Goal: Book appointment/travel/reservation

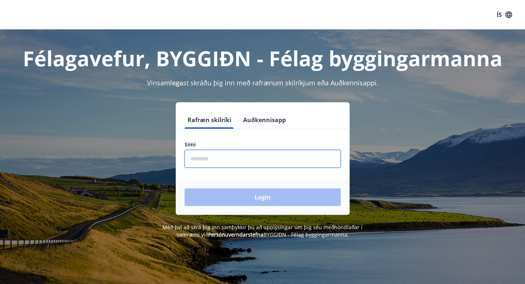
click at [279, 155] on input "phone" at bounding box center [262, 159] width 156 height 18
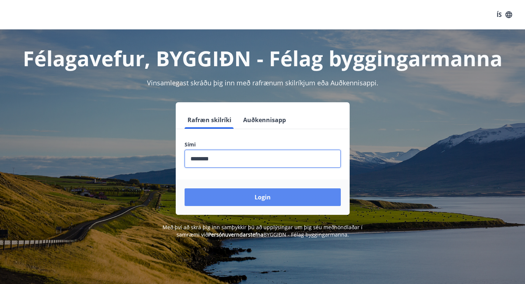
type input "********"
click at [283, 198] on button "Login" at bounding box center [262, 197] width 156 height 18
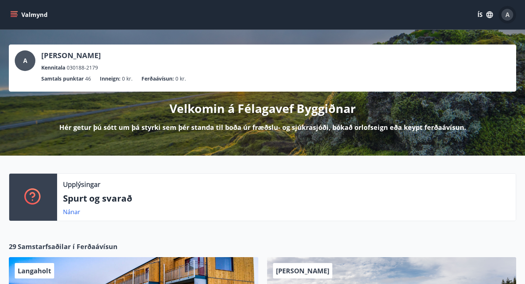
click at [511, 14] on div "A" at bounding box center [507, 15] width 12 height 12
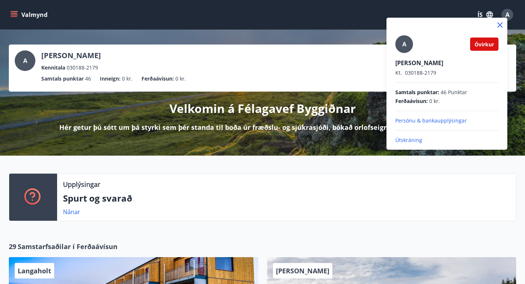
click at [511, 14] on div at bounding box center [262, 142] width 525 height 284
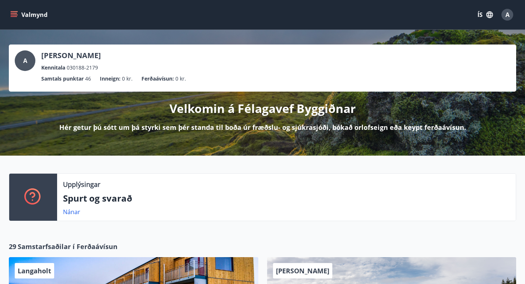
click at [16, 17] on icon "menu" at bounding box center [13, 14] width 7 height 7
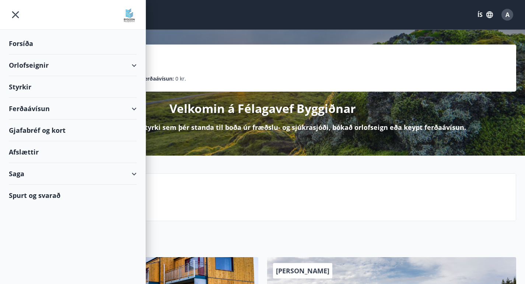
click at [41, 66] on div "Orlofseignir" at bounding box center [73, 65] width 128 height 22
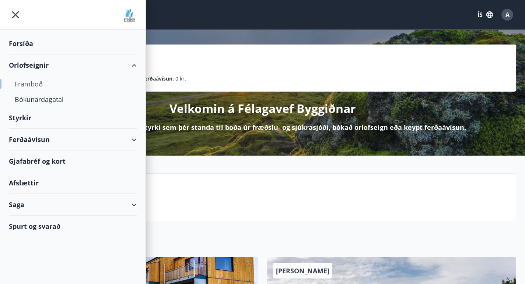
click at [35, 83] on div "Framboð" at bounding box center [73, 83] width 116 height 15
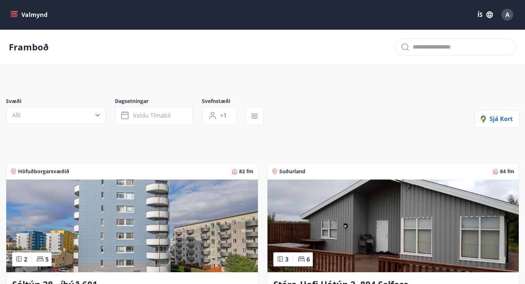
click at [16, 17] on icon "menu" at bounding box center [13, 14] width 7 height 7
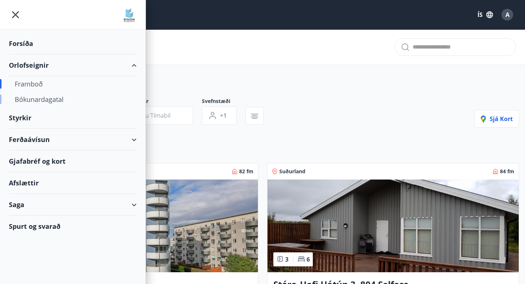
click at [49, 101] on div "Bókunardagatal" at bounding box center [73, 99] width 116 height 15
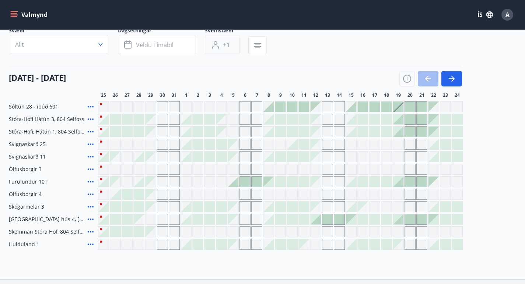
scroll to position [54, 0]
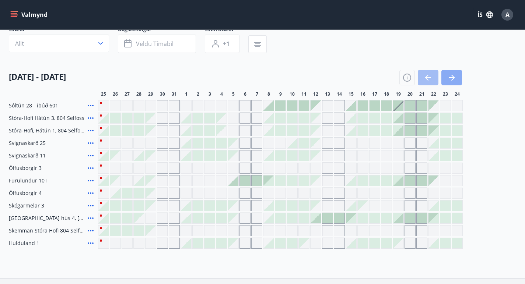
click at [459, 79] on button "button" at bounding box center [451, 77] width 21 height 15
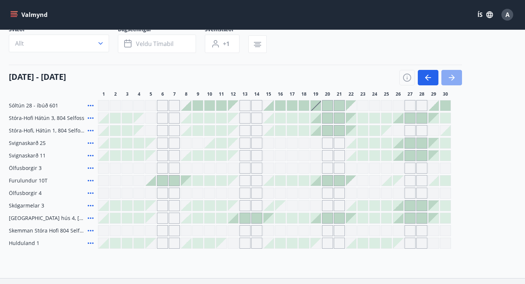
click at [459, 79] on button "button" at bounding box center [451, 77] width 21 height 15
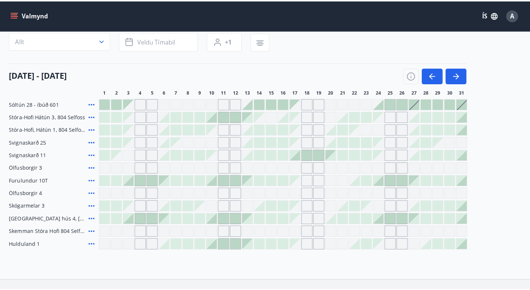
scroll to position [57, 0]
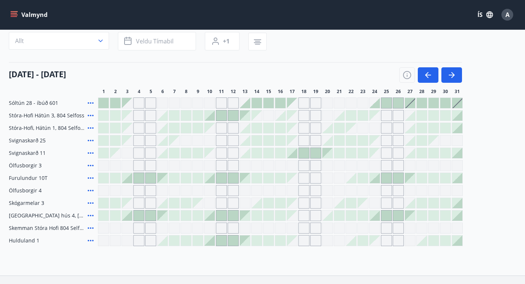
click at [89, 201] on icon at bounding box center [90, 203] width 9 height 9
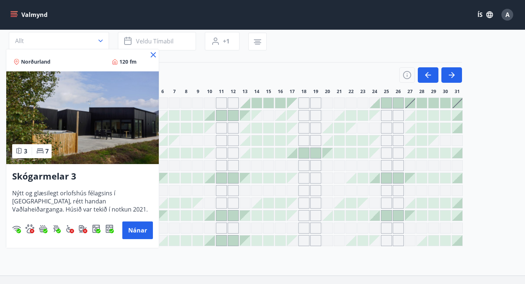
click at [154, 52] on icon at bounding box center [153, 54] width 9 height 9
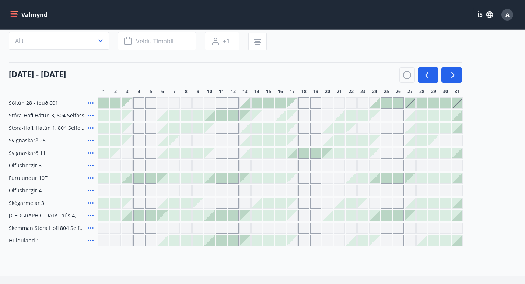
click at [410, 105] on div at bounding box center [410, 103] width 10 height 10
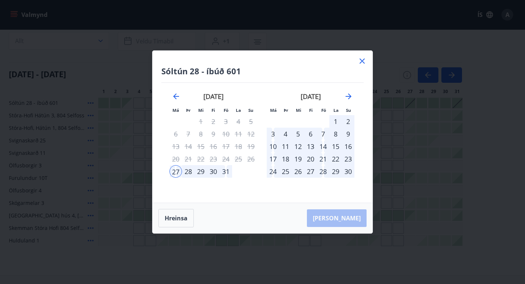
click at [337, 121] on div "1" at bounding box center [335, 121] width 13 height 13
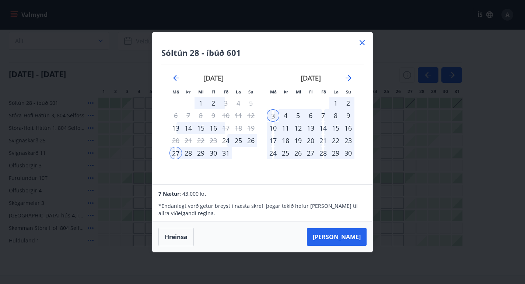
click at [358, 40] on icon at bounding box center [361, 42] width 9 height 9
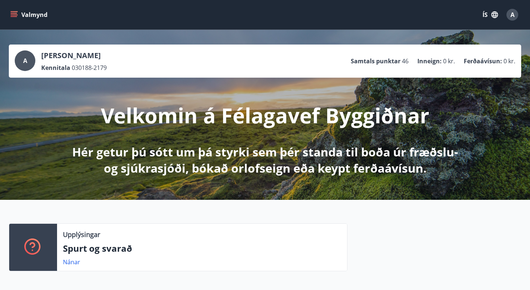
click at [15, 14] on icon "menu" at bounding box center [13, 14] width 7 height 7
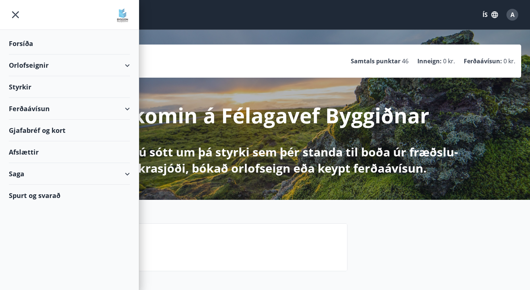
click at [47, 64] on div "Orlofseignir" at bounding box center [69, 65] width 121 height 22
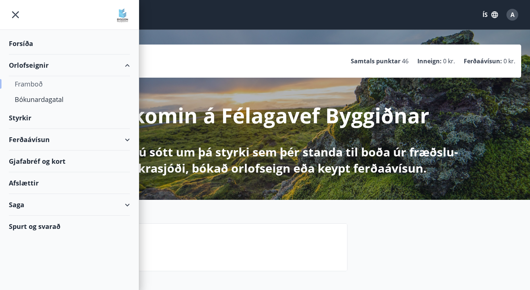
click at [30, 83] on div "Framboð" at bounding box center [69, 83] width 109 height 15
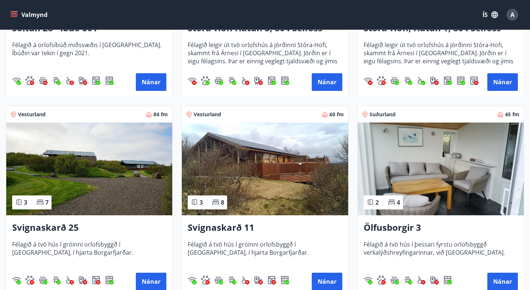
scroll to position [278, 0]
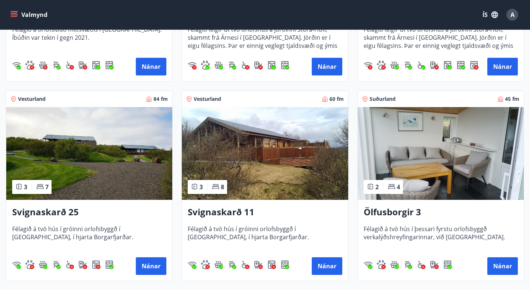
click at [262, 170] on img at bounding box center [265, 153] width 166 height 93
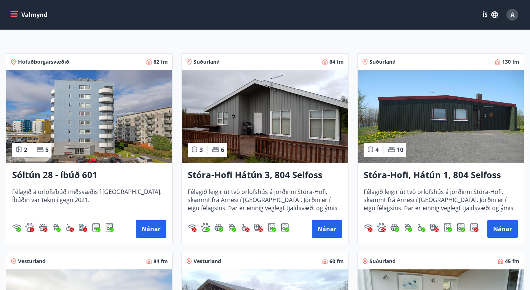
scroll to position [211, 0]
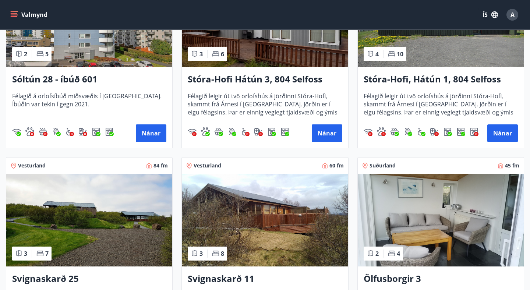
click at [82, 226] on img at bounding box center [89, 220] width 166 height 93
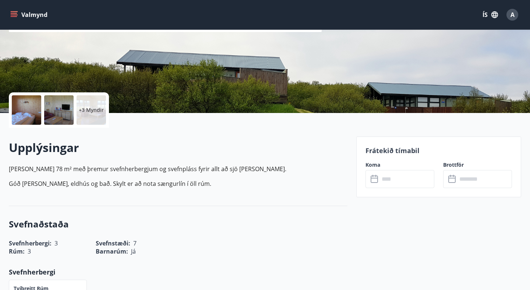
scroll to position [113, 0]
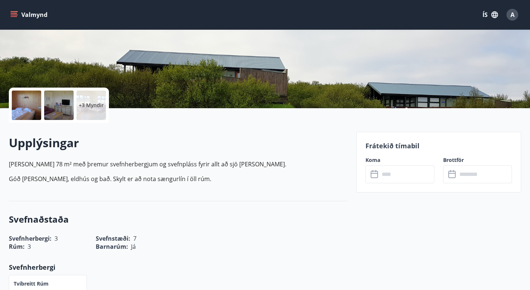
click at [375, 176] on icon at bounding box center [375, 174] width 9 height 9
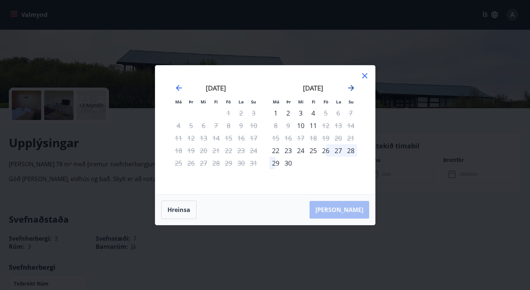
click at [351, 84] on icon "Move forward to switch to the next month." at bounding box center [351, 88] width 9 height 9
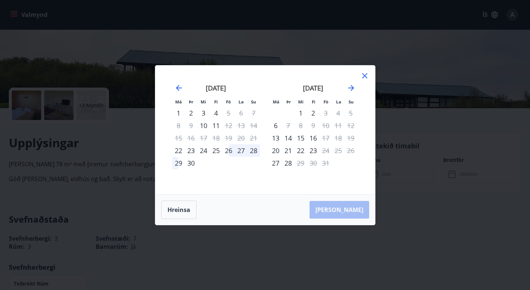
click at [363, 76] on icon at bounding box center [364, 75] width 9 height 9
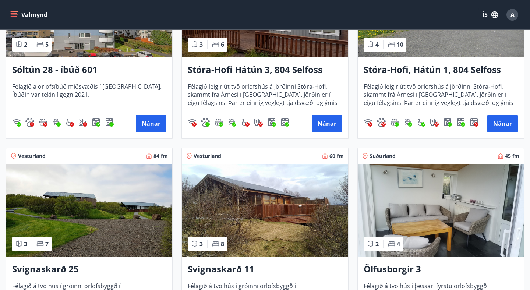
click at [244, 201] on img at bounding box center [265, 210] width 166 height 93
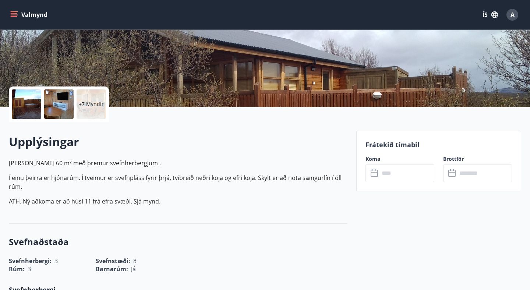
scroll to position [126, 0]
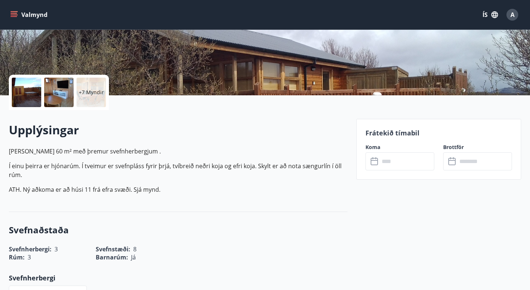
click at [391, 161] on input "text" at bounding box center [407, 161] width 55 height 18
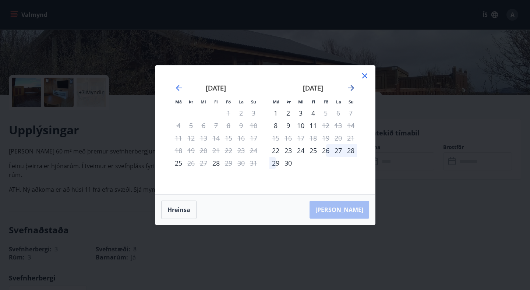
click at [350, 90] on icon "Move forward to switch to the next month." at bounding box center [351, 88] width 9 height 9
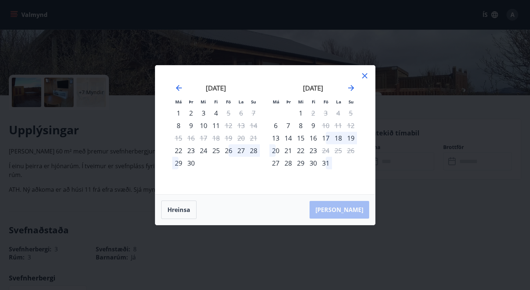
click at [364, 79] on icon at bounding box center [364, 75] width 9 height 9
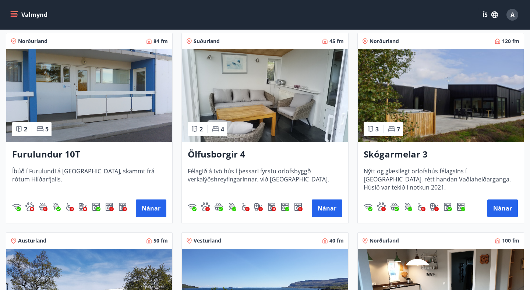
scroll to position [536, 0]
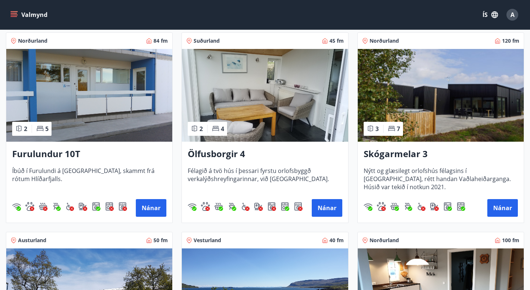
click at [476, 121] on img at bounding box center [441, 95] width 166 height 93
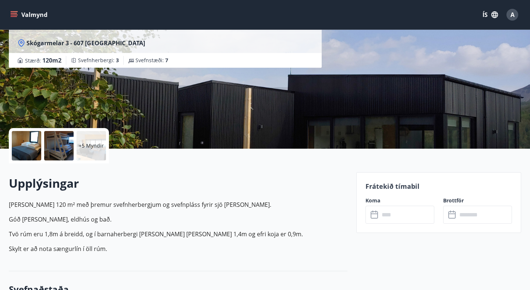
scroll to position [111, 0]
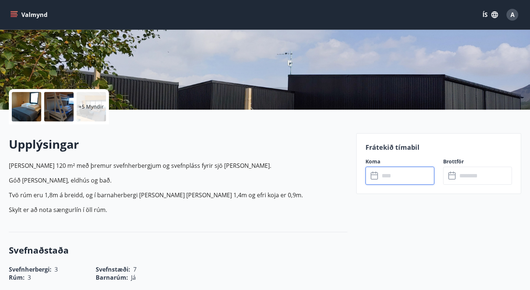
click at [386, 176] on input "text" at bounding box center [407, 176] width 55 height 18
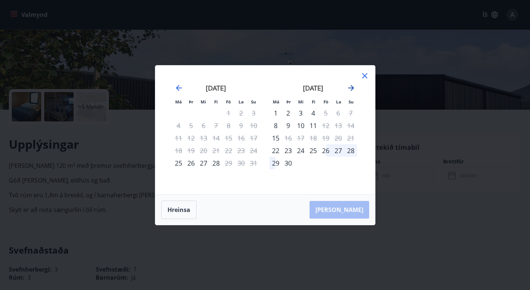
click at [350, 91] on icon "Move forward to switch to the next month." at bounding box center [351, 88] width 9 height 9
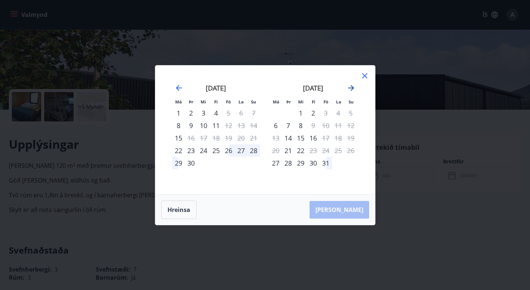
click at [349, 89] on icon "Move forward to switch to the next month." at bounding box center [351, 88] width 9 height 9
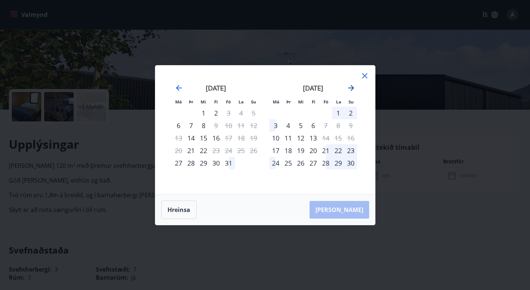
click at [347, 87] on icon "Move forward to switch to the next month." at bounding box center [351, 88] width 9 height 9
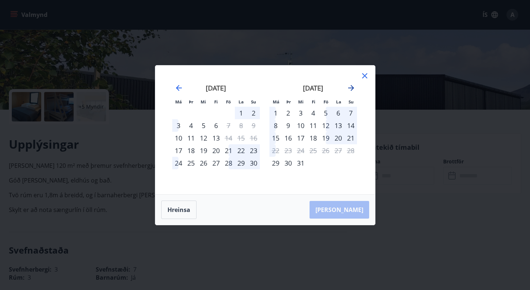
click at [353, 87] on icon "Move forward to switch to the next month." at bounding box center [351, 88] width 6 height 6
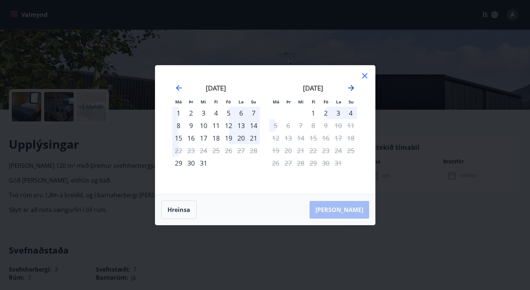
click at [353, 87] on icon "Move forward to switch to the next month." at bounding box center [351, 88] width 6 height 6
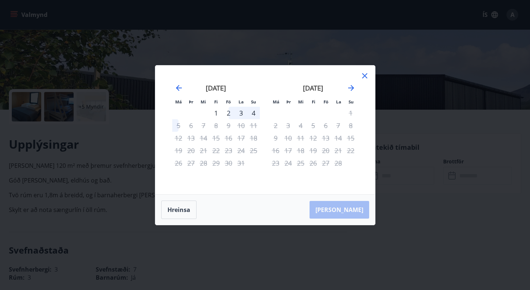
click at [230, 112] on div "2" at bounding box center [228, 113] width 13 height 13
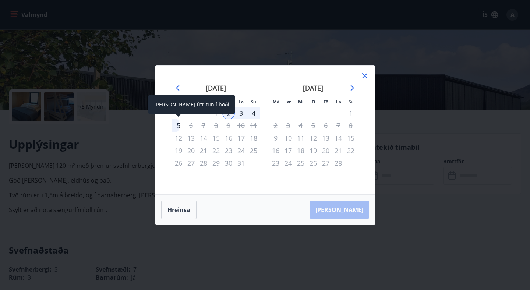
click at [178, 124] on div "5" at bounding box center [178, 125] width 13 height 13
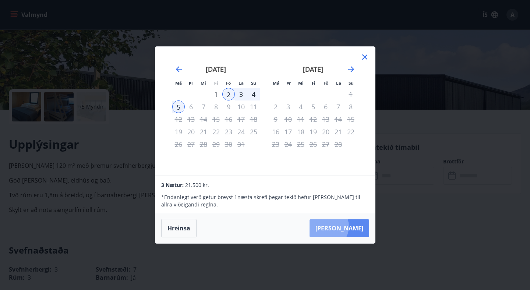
click at [349, 226] on button "[PERSON_NAME]" at bounding box center [340, 228] width 60 height 18
click at [453, 56] on div "Má Þr Mi Fi Fö La Su Má Þr Mi Fi Fö La Su desember 2025 1 2 3 4 5 6 7 8 9 10 11…" at bounding box center [265, 145] width 530 height 290
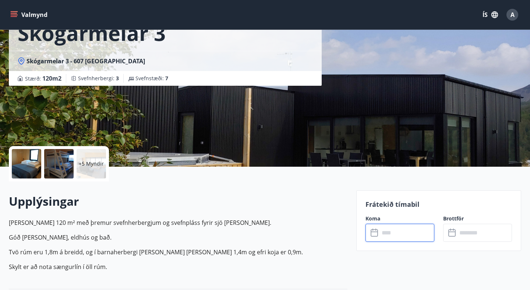
scroll to position [55, 0]
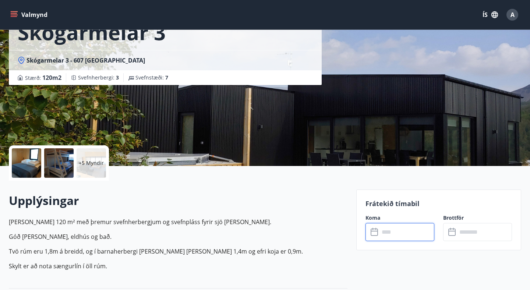
click at [374, 234] on icon at bounding box center [375, 232] width 9 height 9
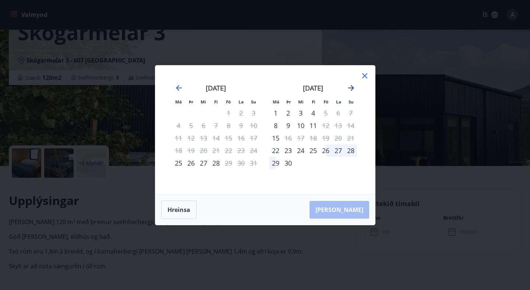
click at [352, 87] on icon "Move forward to switch to the next month." at bounding box center [351, 88] width 6 height 6
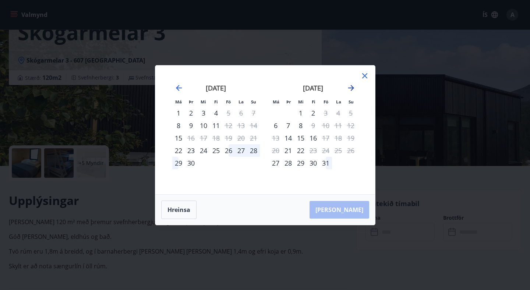
click at [352, 87] on icon "Move forward to switch to the next month." at bounding box center [351, 88] width 6 height 6
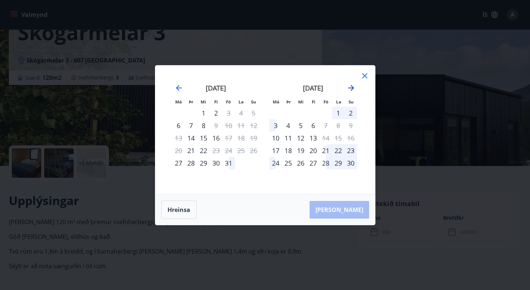
click at [352, 87] on icon "Move forward to switch to the next month." at bounding box center [351, 88] width 6 height 6
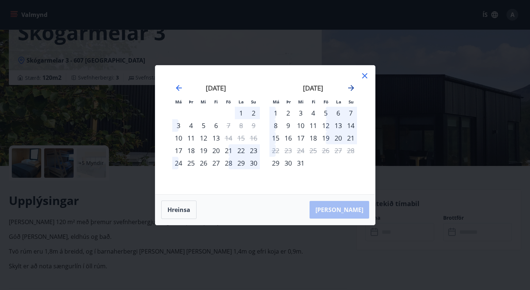
click at [352, 87] on icon "Move forward to switch to the next month." at bounding box center [351, 88] width 6 height 6
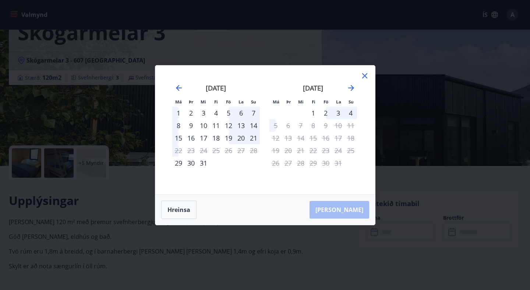
click at [364, 73] on icon at bounding box center [364, 75] width 9 height 9
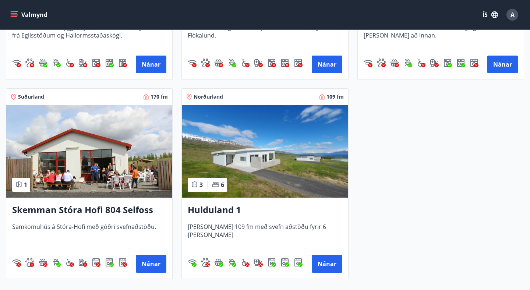
scroll to position [880, 0]
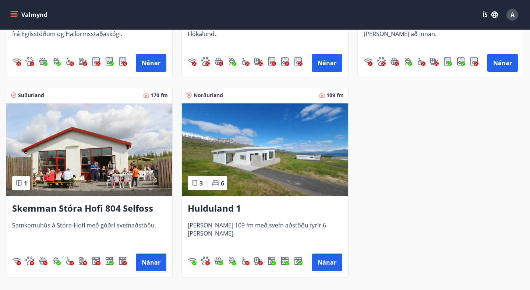
click at [100, 165] on img at bounding box center [89, 149] width 166 height 93
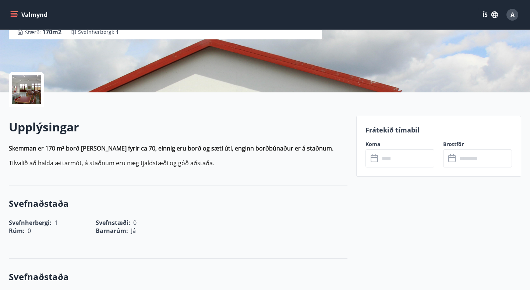
scroll to position [133, 0]
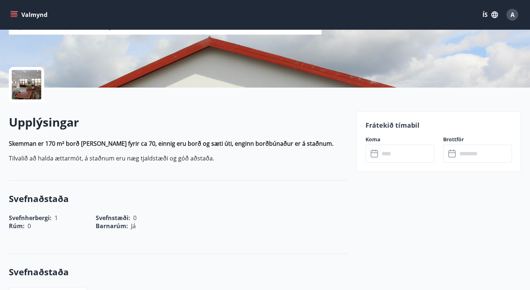
click at [371, 155] on icon at bounding box center [374, 153] width 7 height 7
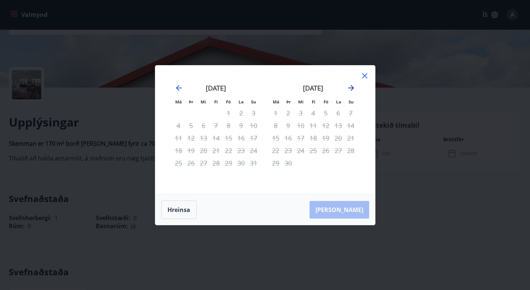
click at [350, 87] on icon "Move forward to switch to the next month." at bounding box center [351, 88] width 9 height 9
click at [363, 79] on icon at bounding box center [364, 75] width 9 height 9
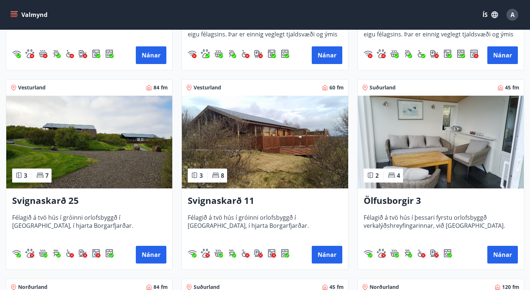
scroll to position [288, 0]
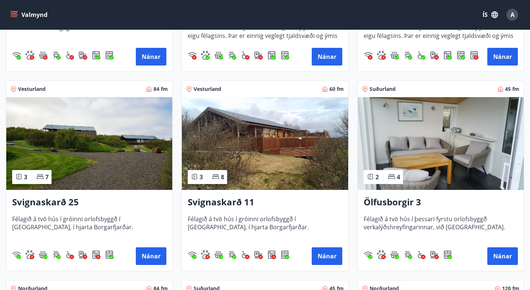
click at [238, 109] on img at bounding box center [265, 143] width 166 height 93
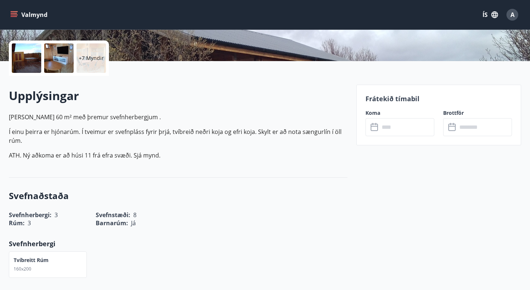
scroll to position [180, 0]
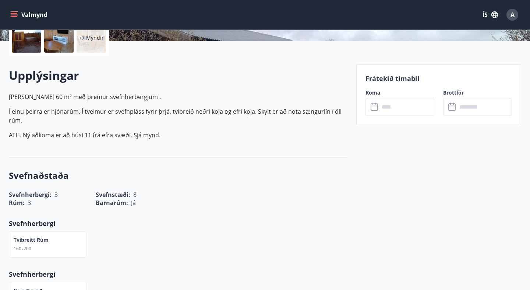
click at [375, 107] on icon at bounding box center [375, 107] width 9 height 9
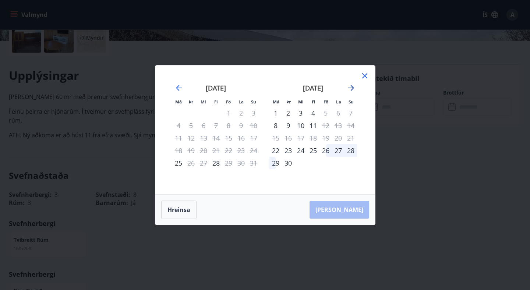
click at [350, 87] on icon "Move forward to switch to the next month." at bounding box center [351, 88] width 9 height 9
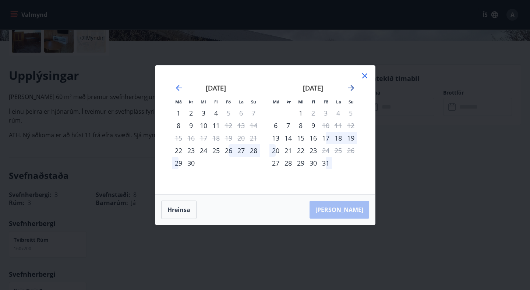
click at [350, 87] on icon "Move forward to switch to the next month." at bounding box center [351, 88] width 9 height 9
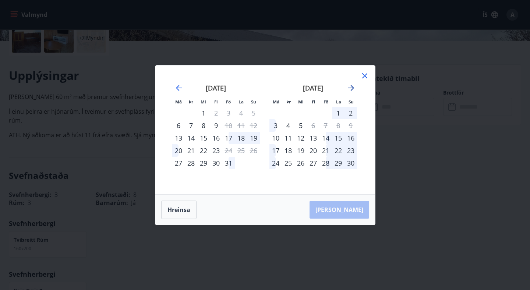
click at [350, 87] on icon "Move forward to switch to the next month." at bounding box center [351, 88] width 9 height 9
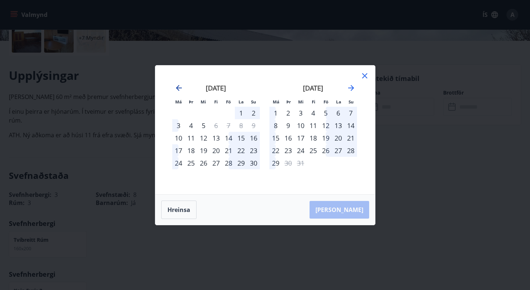
click at [176, 86] on icon "Move backward to switch to the previous month." at bounding box center [178, 88] width 9 height 9
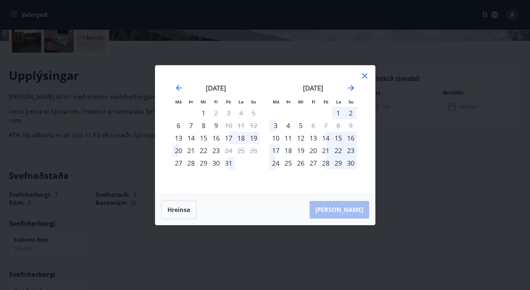
click at [363, 76] on icon at bounding box center [364, 75] width 9 height 9
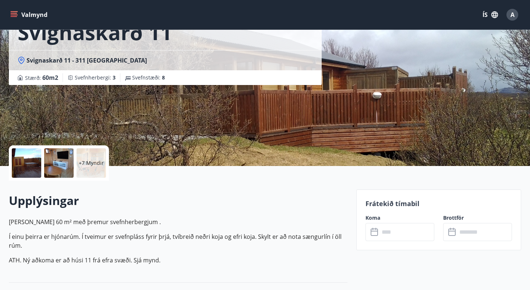
scroll to position [45, 0]
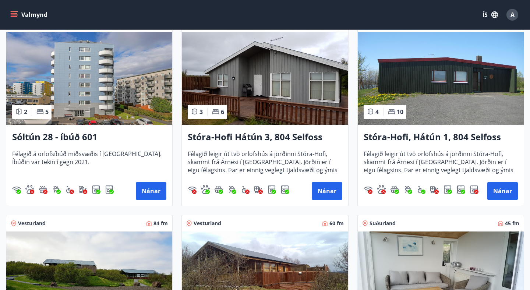
scroll to position [155, 0]
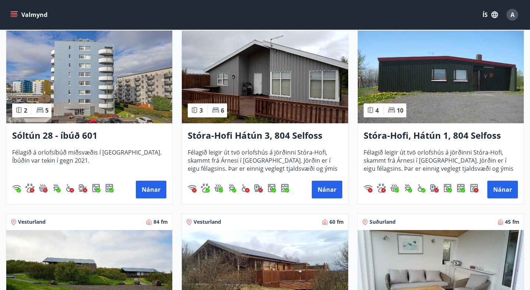
click at [286, 85] on img at bounding box center [265, 77] width 166 height 93
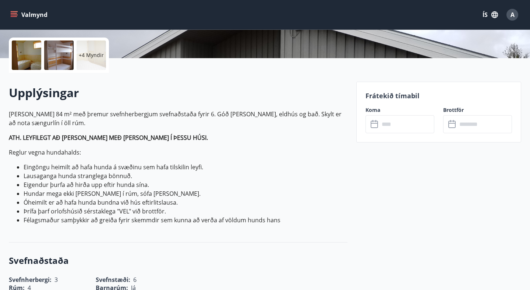
scroll to position [179, 0]
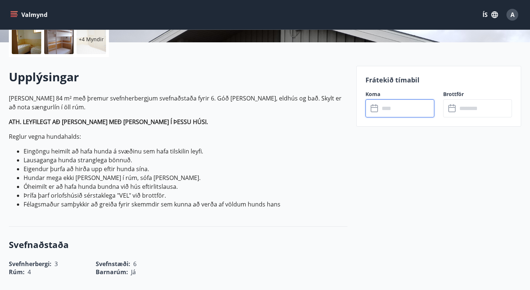
click at [385, 109] on input "text" at bounding box center [407, 108] width 55 height 18
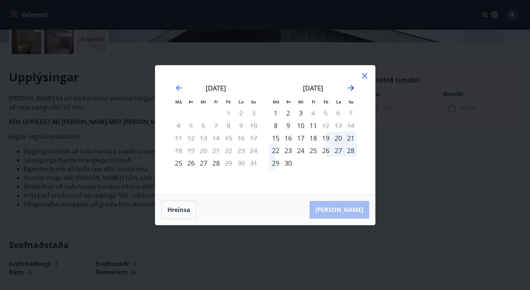
click at [348, 88] on icon "Move forward to switch to the next month." at bounding box center [351, 88] width 6 height 6
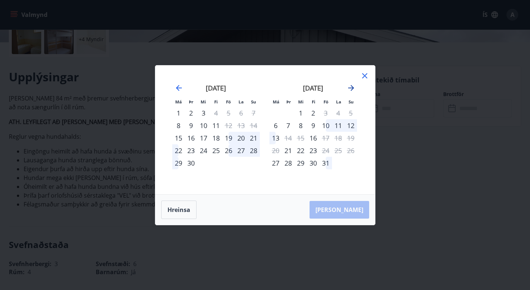
click at [348, 88] on icon "Move forward to switch to the next month." at bounding box center [351, 88] width 6 height 6
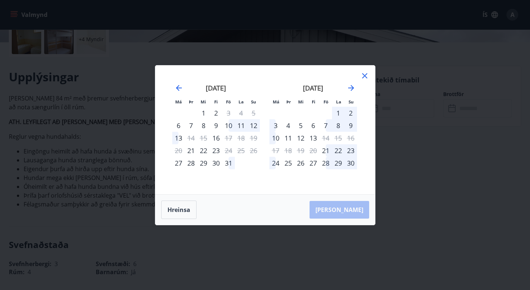
click at [359, 74] on div "nóvember 2025 1 2 3 4 5 6 7 8 9 10 11 12 13 14 15 16 17 18 19 20 21 22 23 24 25…" at bounding box center [313, 134] width 97 height 121
click at [364, 77] on icon at bounding box center [364, 75] width 9 height 9
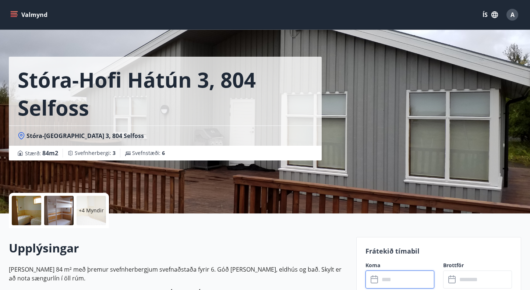
scroll to position [0, 0]
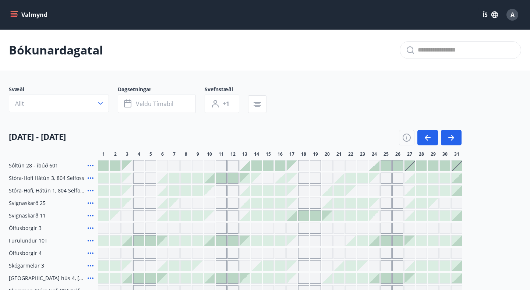
scroll to position [57, 0]
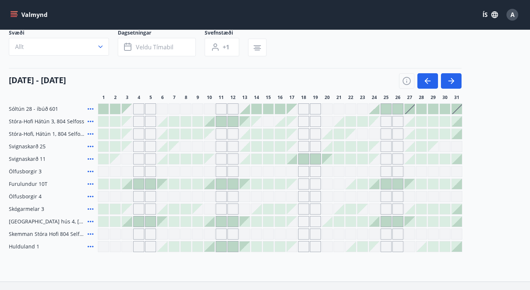
click at [396, 173] on div "Gráir dagar eru ekki bókanlegir" at bounding box center [397, 171] width 11 height 11
click at [509, 91] on div "01 október - 31 október 1 2 3 4 5 6 7 8 9 10 11 12 13 14 15 16 17 18 19 20 21 2…" at bounding box center [265, 84] width 512 height 32
click at [412, 121] on div at bounding box center [410, 121] width 10 height 10
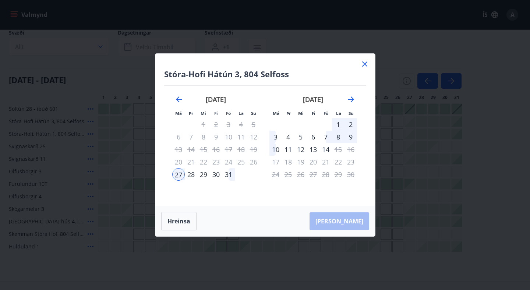
click at [364, 63] on icon at bounding box center [364, 64] width 9 height 9
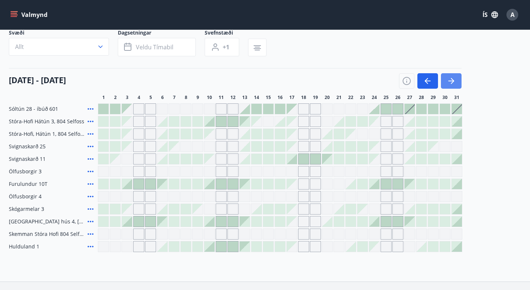
click at [453, 82] on icon "button" at bounding box center [451, 81] width 9 height 9
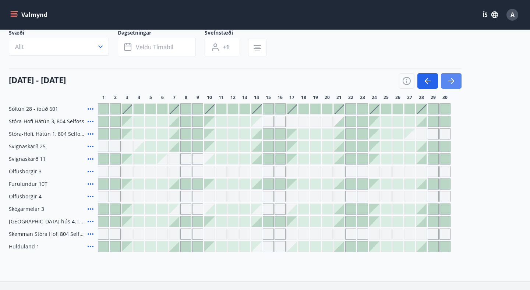
click at [455, 83] on icon "button" at bounding box center [451, 81] width 9 height 9
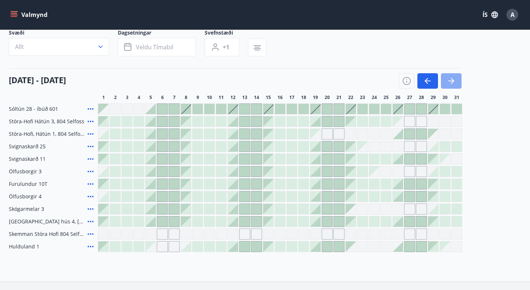
click at [455, 82] on icon "button" at bounding box center [451, 81] width 9 height 9
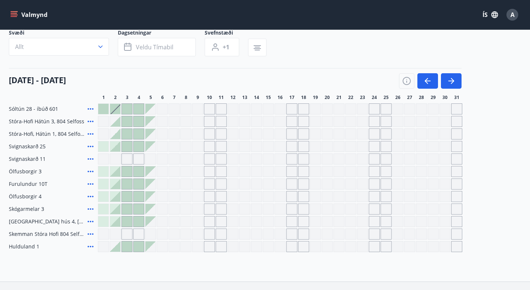
click at [105, 183] on div at bounding box center [103, 184] width 10 height 10
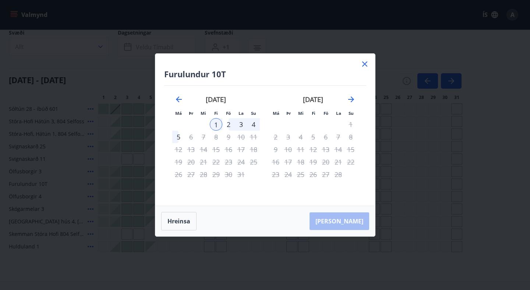
click at [364, 63] on icon at bounding box center [364, 63] width 5 height 5
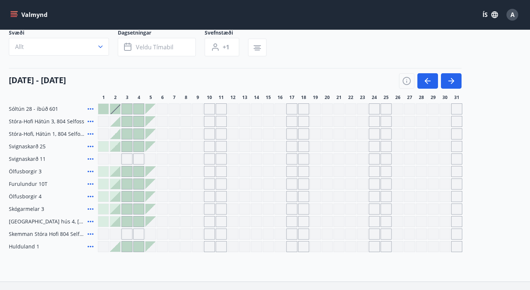
click at [102, 208] on div at bounding box center [103, 209] width 10 height 10
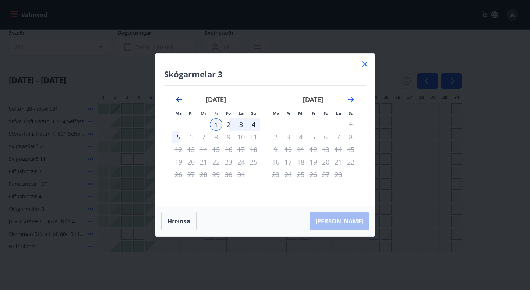
click at [176, 99] on icon "Move backward to switch to the previous month." at bounding box center [179, 99] width 6 height 6
click at [353, 96] on icon "Move forward to switch to the next month." at bounding box center [351, 99] width 9 height 9
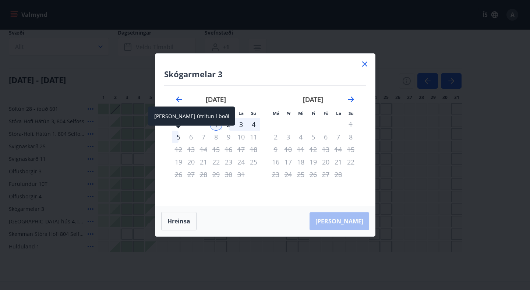
click at [178, 140] on div "5" at bounding box center [178, 137] width 13 height 13
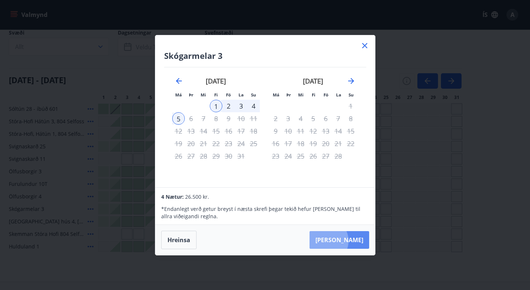
click at [348, 241] on button "[PERSON_NAME]" at bounding box center [340, 240] width 60 height 18
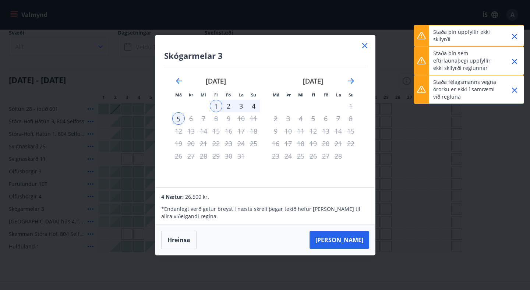
click at [365, 45] on icon at bounding box center [364, 45] width 9 height 9
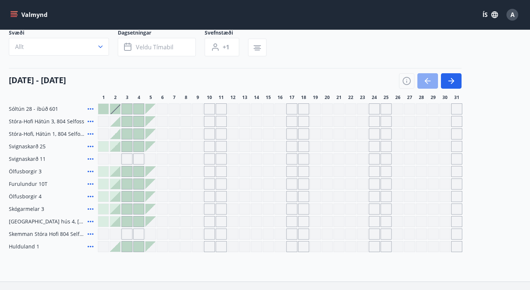
click at [425, 83] on icon "button" at bounding box center [427, 81] width 9 height 9
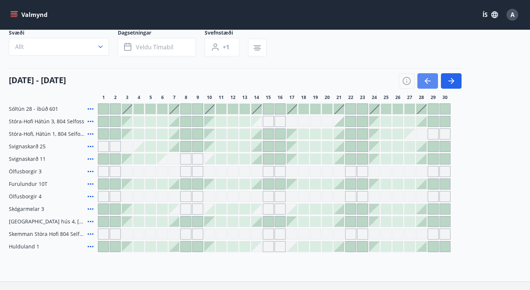
click at [425, 83] on icon "button" at bounding box center [427, 81] width 9 height 9
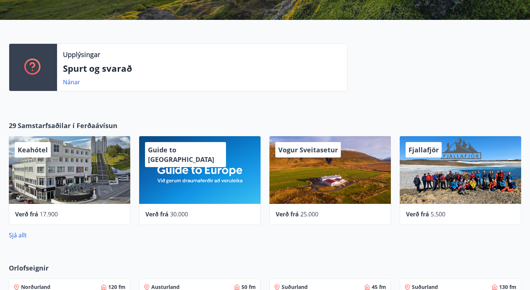
scroll to position [356, 0]
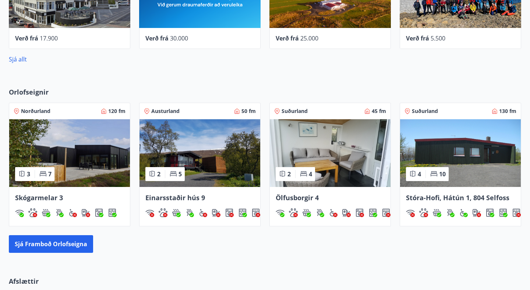
click at [92, 177] on img at bounding box center [69, 153] width 121 height 68
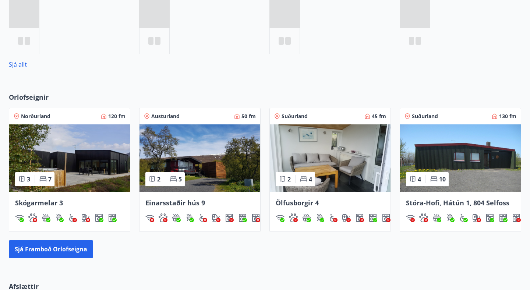
scroll to position [378, 0]
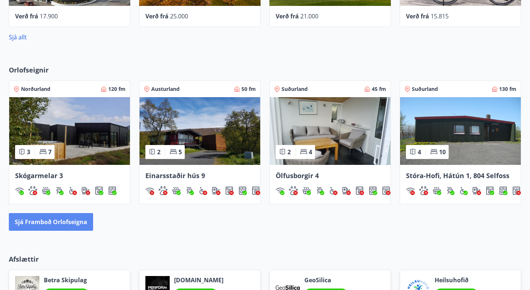
click at [78, 229] on button "Sjá framboð orlofseigna" at bounding box center [51, 222] width 84 height 18
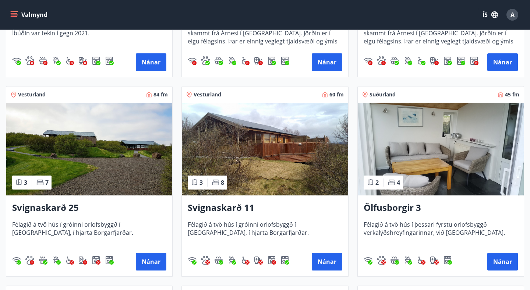
scroll to position [288, 0]
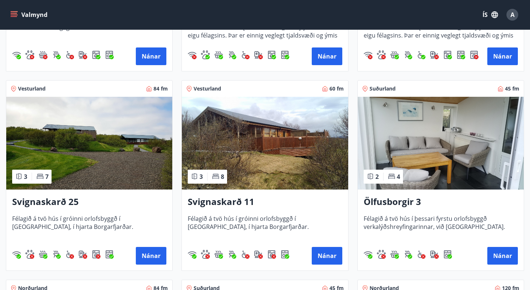
click at [152, 147] on img at bounding box center [89, 143] width 166 height 93
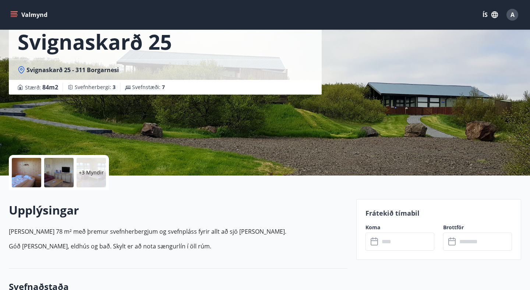
scroll to position [164, 0]
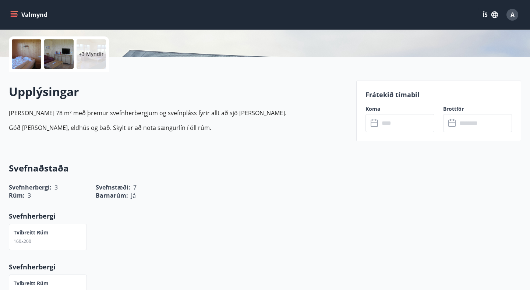
click at [395, 127] on input "text" at bounding box center [407, 123] width 55 height 18
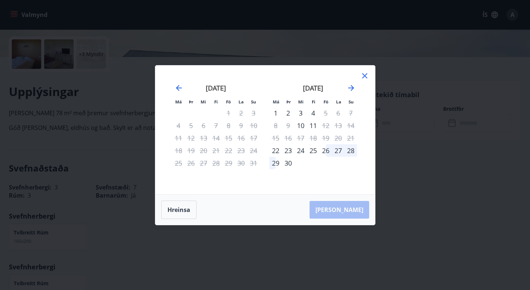
click at [365, 74] on icon at bounding box center [364, 75] width 9 height 9
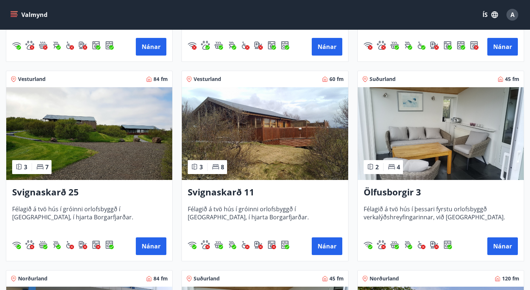
scroll to position [297, 0]
